Goal: Complete application form: Complete application form

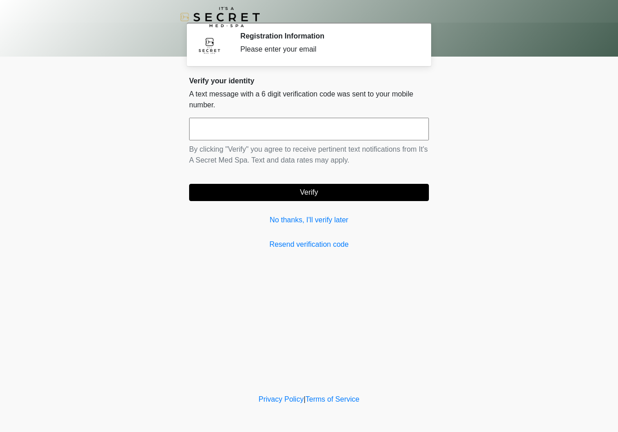
click at [309, 129] on input "text" at bounding box center [309, 129] width 240 height 23
type input "******"
click at [391, 188] on button "Verify" at bounding box center [309, 192] width 240 height 17
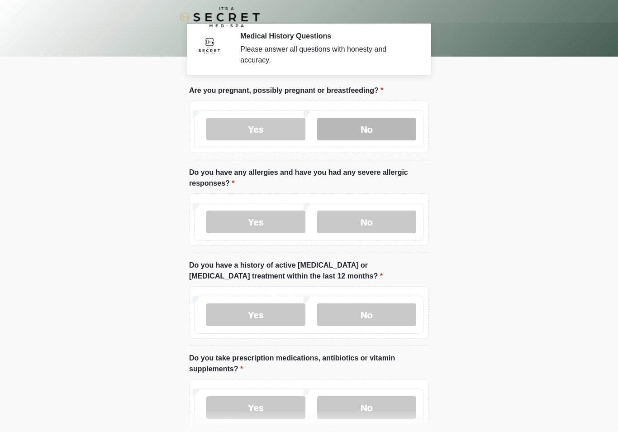
click at [392, 127] on label "No" at bounding box center [366, 129] width 99 height 23
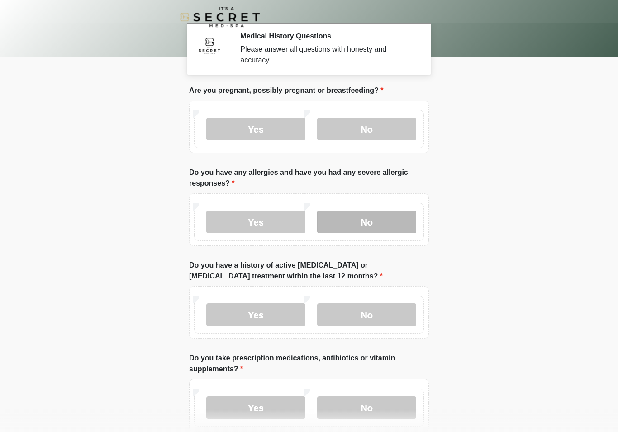
click at [387, 219] on label "No" at bounding box center [366, 221] width 99 height 23
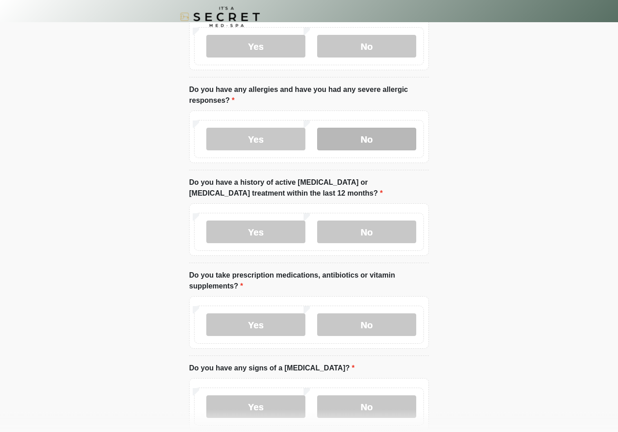
scroll to position [83, 0]
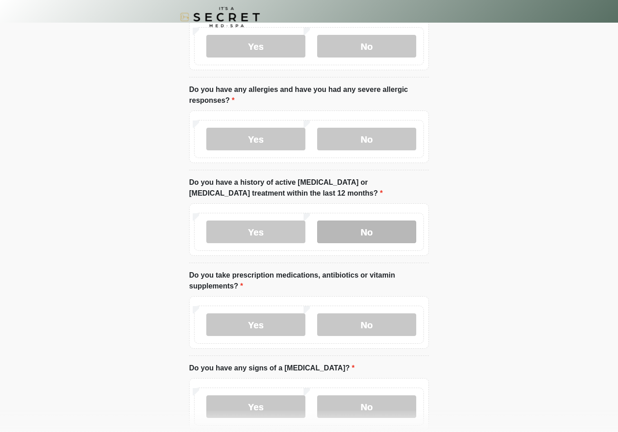
click at [386, 235] on label "No" at bounding box center [366, 231] width 99 height 23
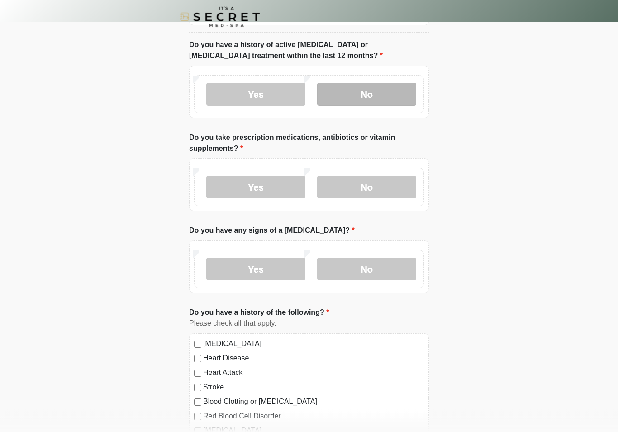
scroll to position [220, 0]
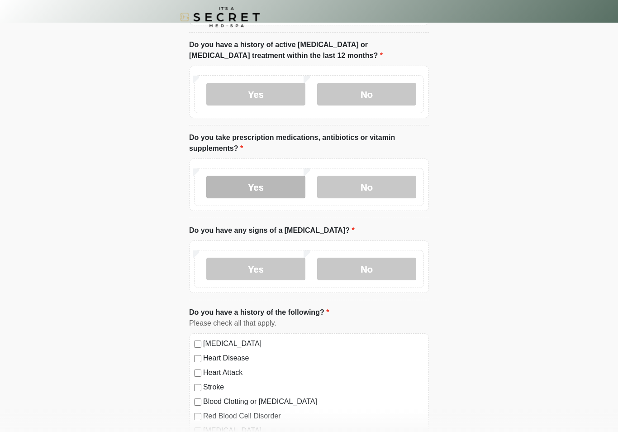
click at [281, 186] on label "Yes" at bounding box center [255, 187] width 99 height 23
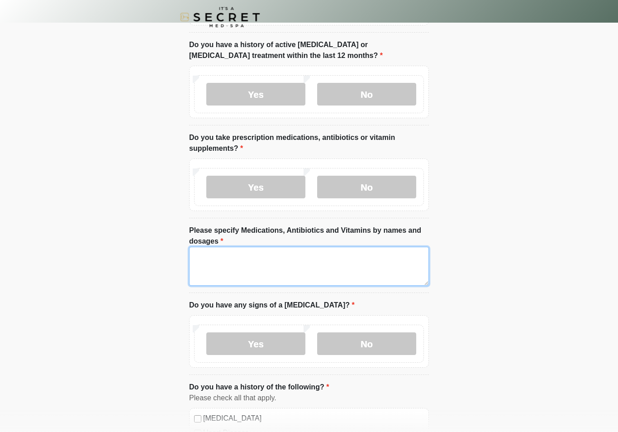
click at [354, 264] on textarea "Please specify Medications, Antibiotics and Vitamins by names and dosages" at bounding box center [309, 266] width 240 height 39
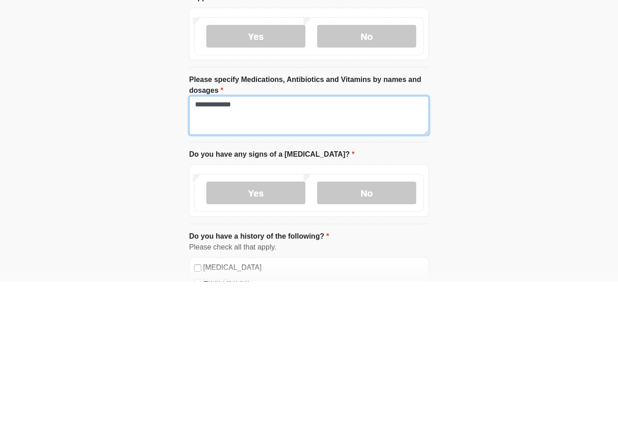
click at [288, 247] on textarea "**********" at bounding box center [309, 266] width 240 height 39
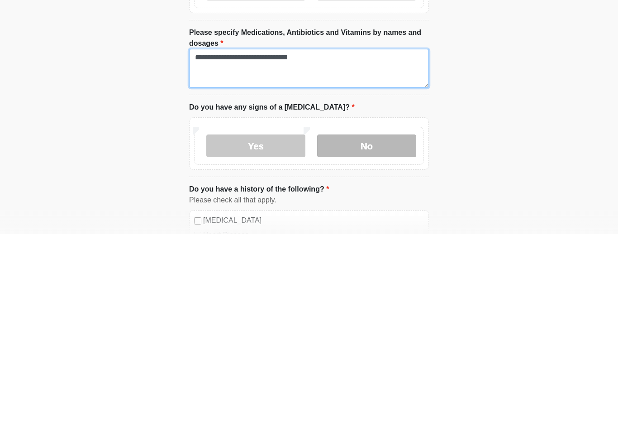
type textarea "**********"
click at [402, 332] on label "No" at bounding box center [366, 343] width 99 height 23
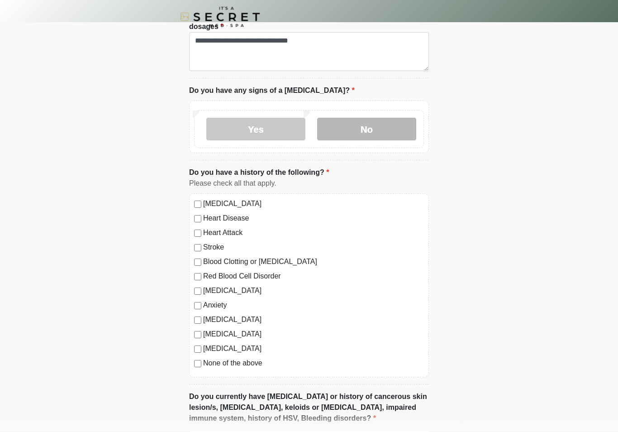
scroll to position [435, 0]
click at [222, 301] on label "Anxiety" at bounding box center [313, 305] width 221 height 11
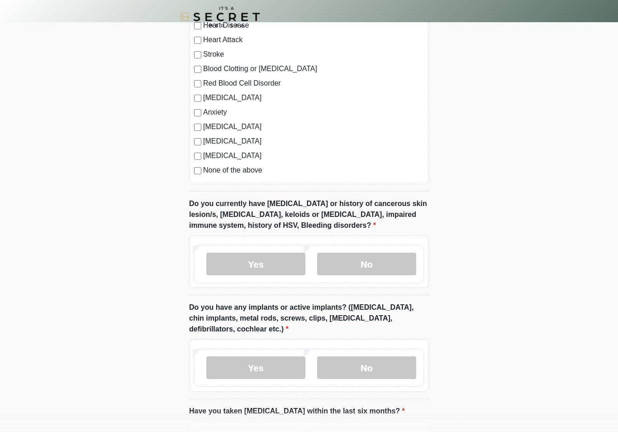
scroll to position [629, 0]
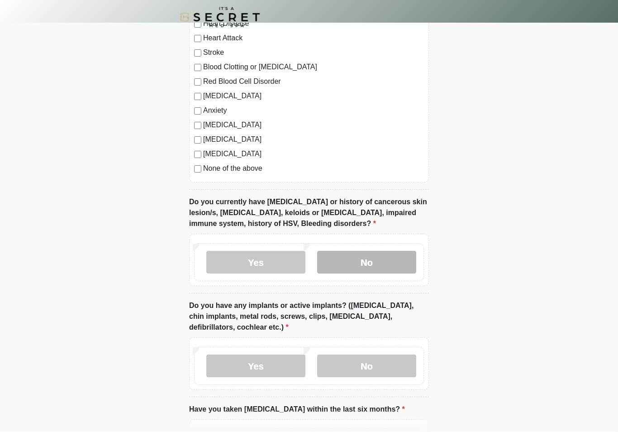
click at [391, 259] on label "No" at bounding box center [366, 262] width 99 height 23
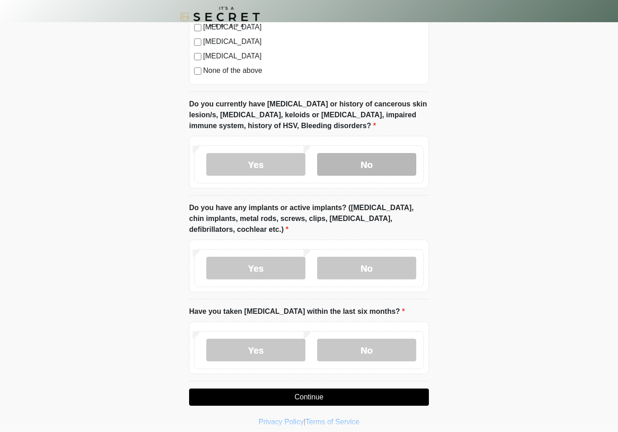
scroll to position [727, 0]
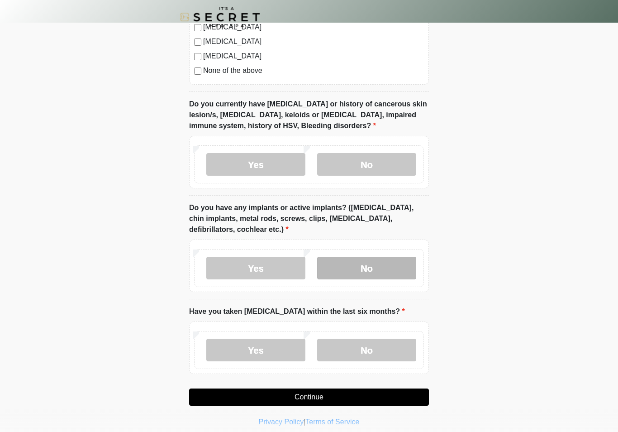
click at [395, 269] on label "No" at bounding box center [366, 268] width 99 height 23
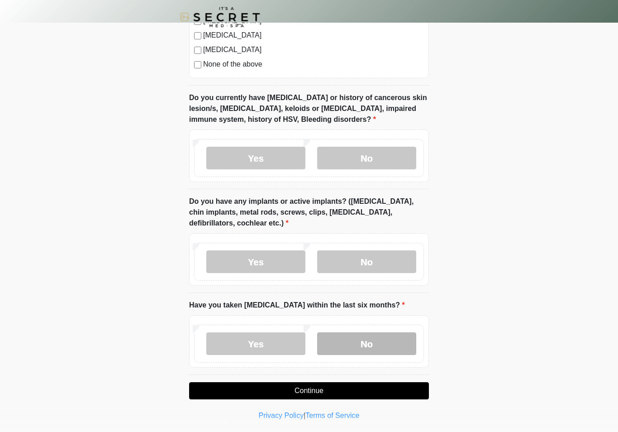
click at [394, 343] on label "No" at bounding box center [366, 343] width 99 height 23
click at [404, 387] on button "Continue" at bounding box center [309, 390] width 240 height 17
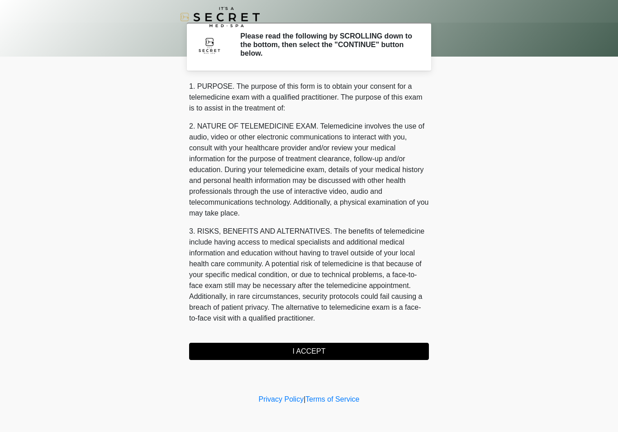
scroll to position [0, 0]
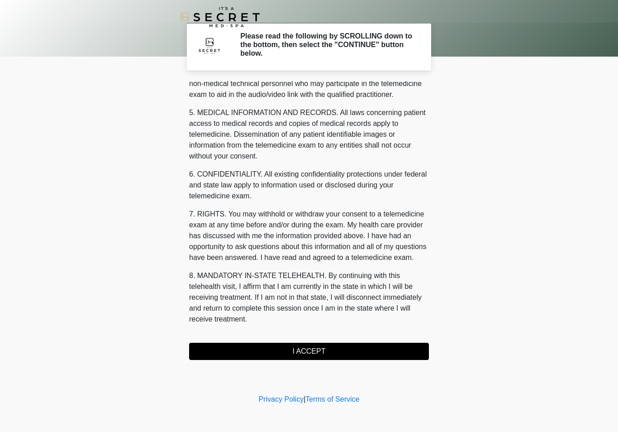
click at [378, 348] on button "I ACCEPT" at bounding box center [309, 351] width 240 height 17
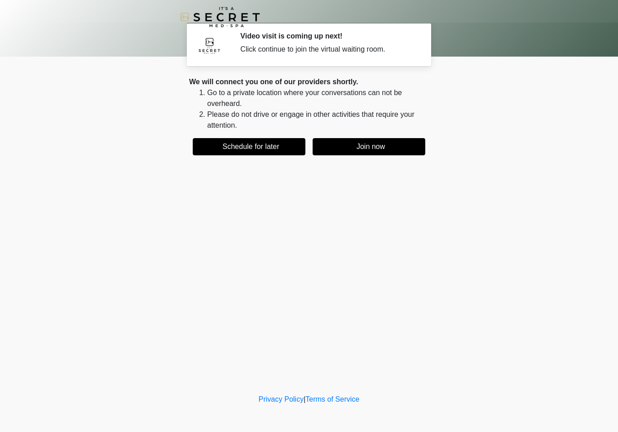
click at [403, 151] on button "Join now" at bounding box center [369, 146] width 113 height 17
